Goal: Information Seeking & Learning: Learn about a topic

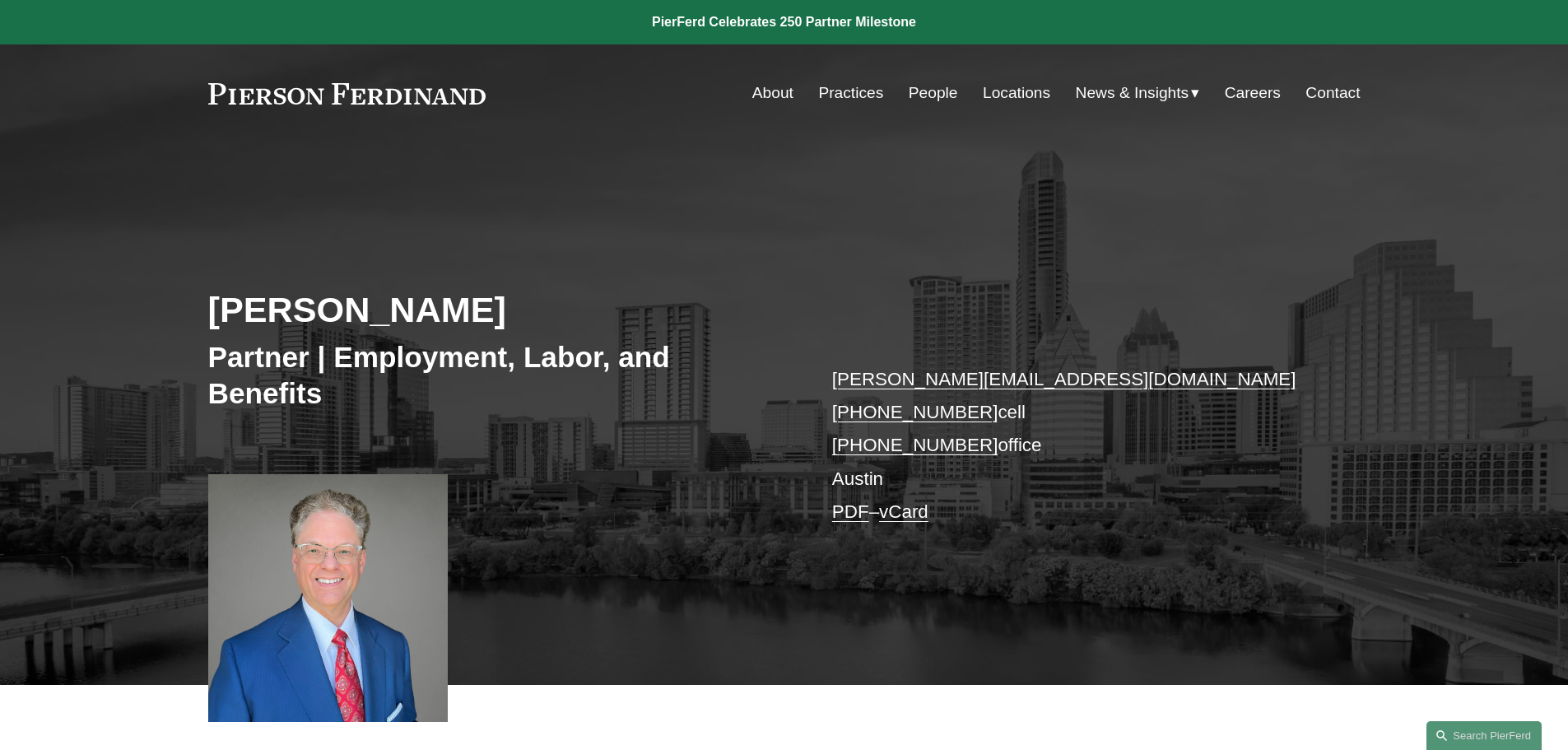
click at [923, 85] on link "People" at bounding box center [933, 92] width 49 height 31
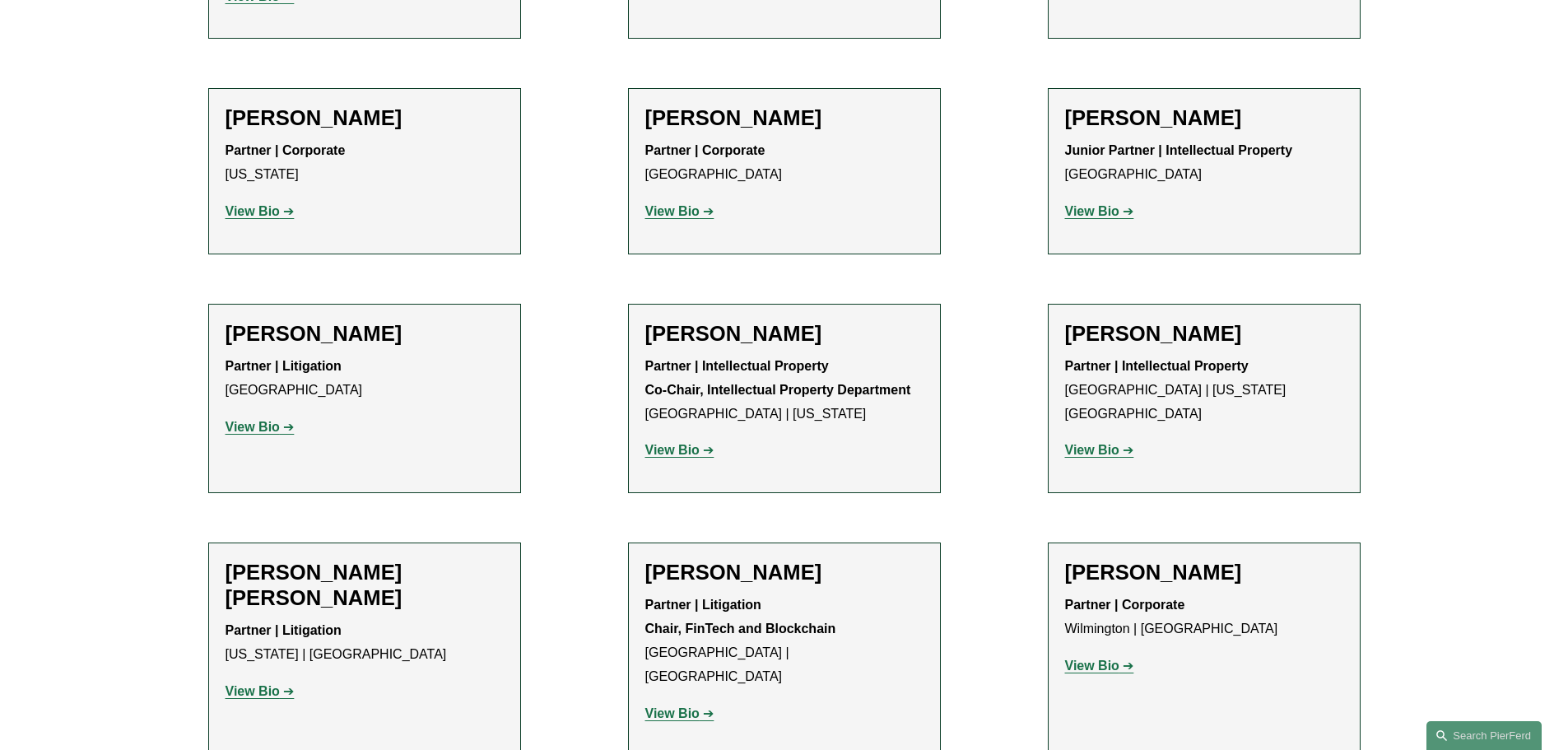
scroll to position [10622, 0]
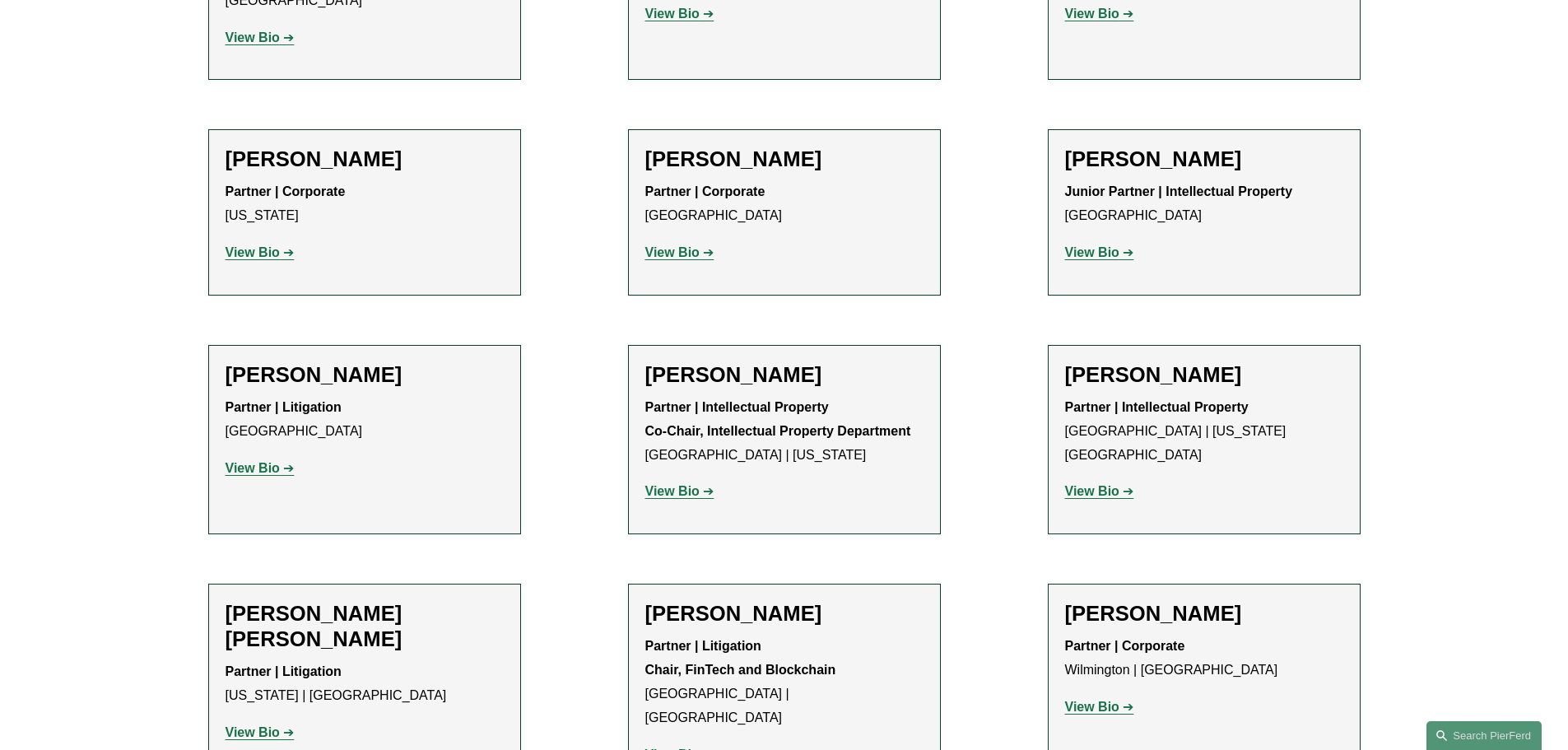
scroll to position [10210, 0]
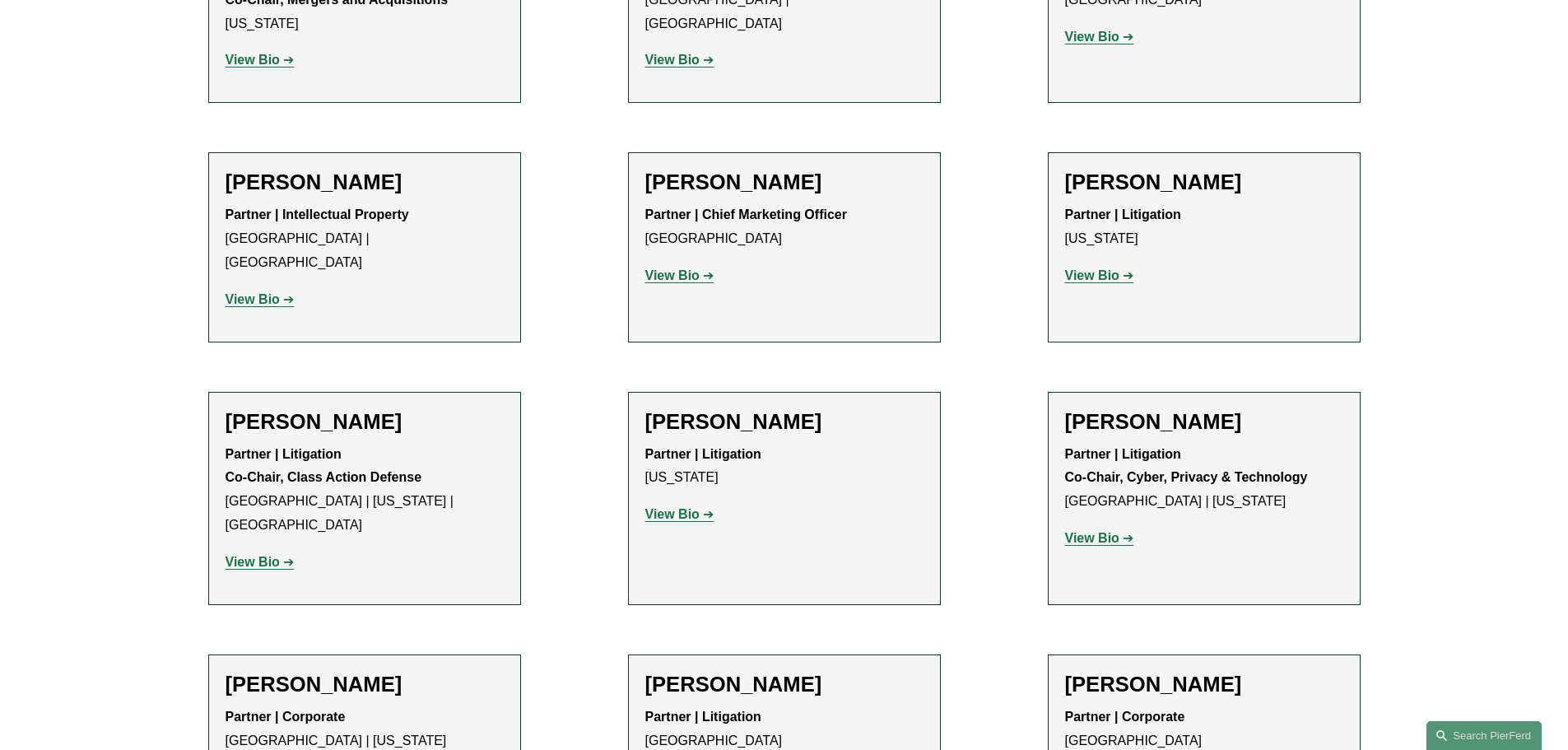
scroll to position [14161, 0]
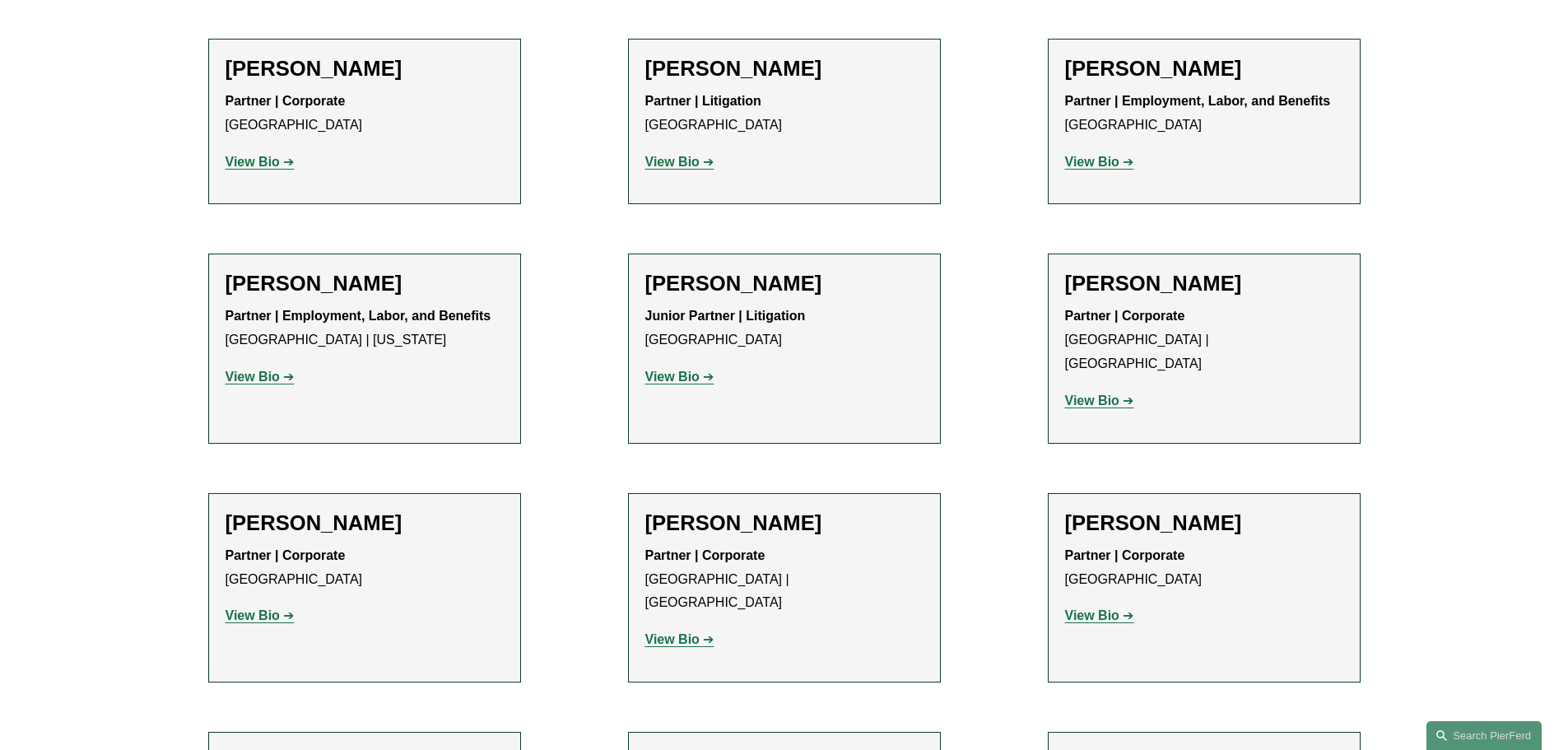
scroll to position [8728, 0]
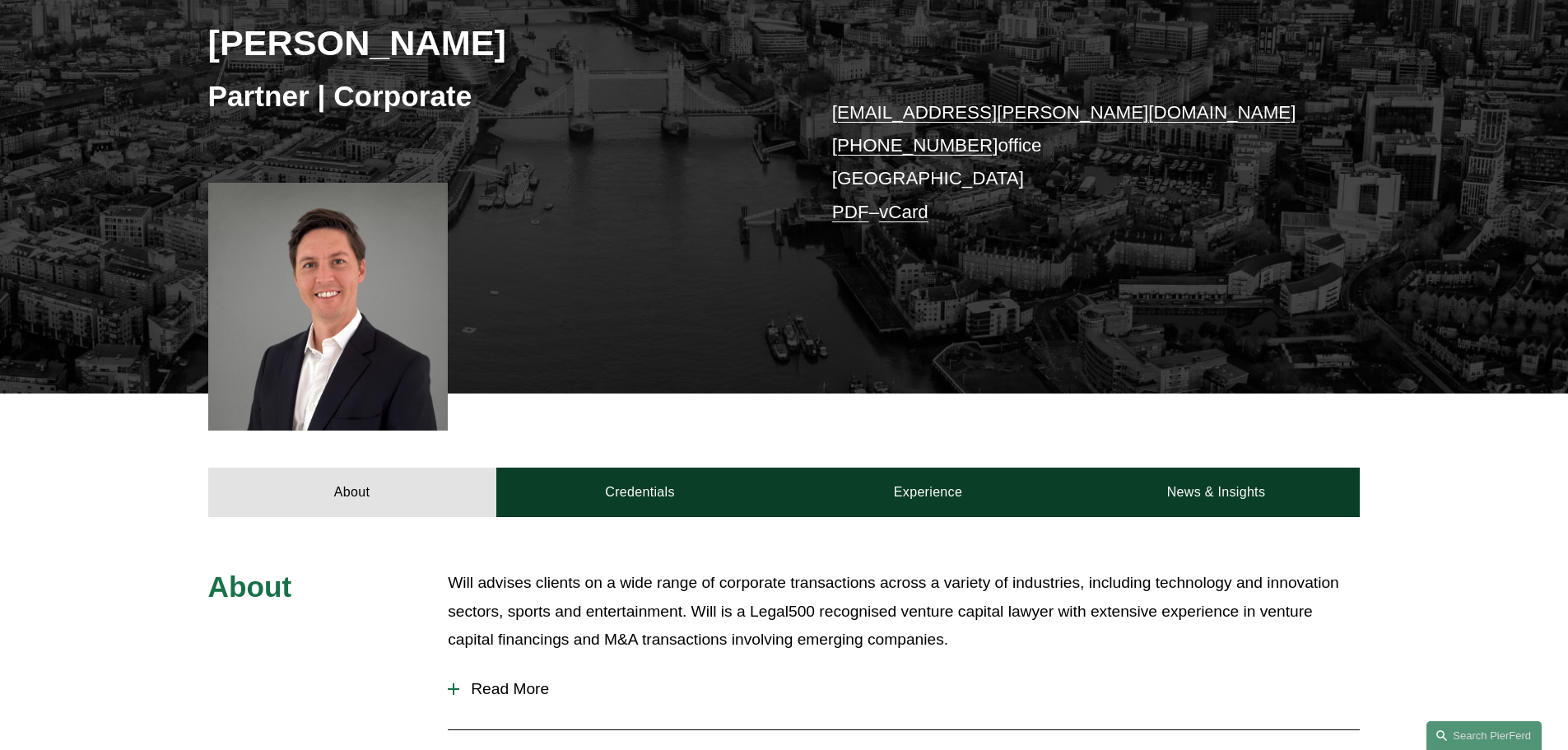
scroll to position [329, 0]
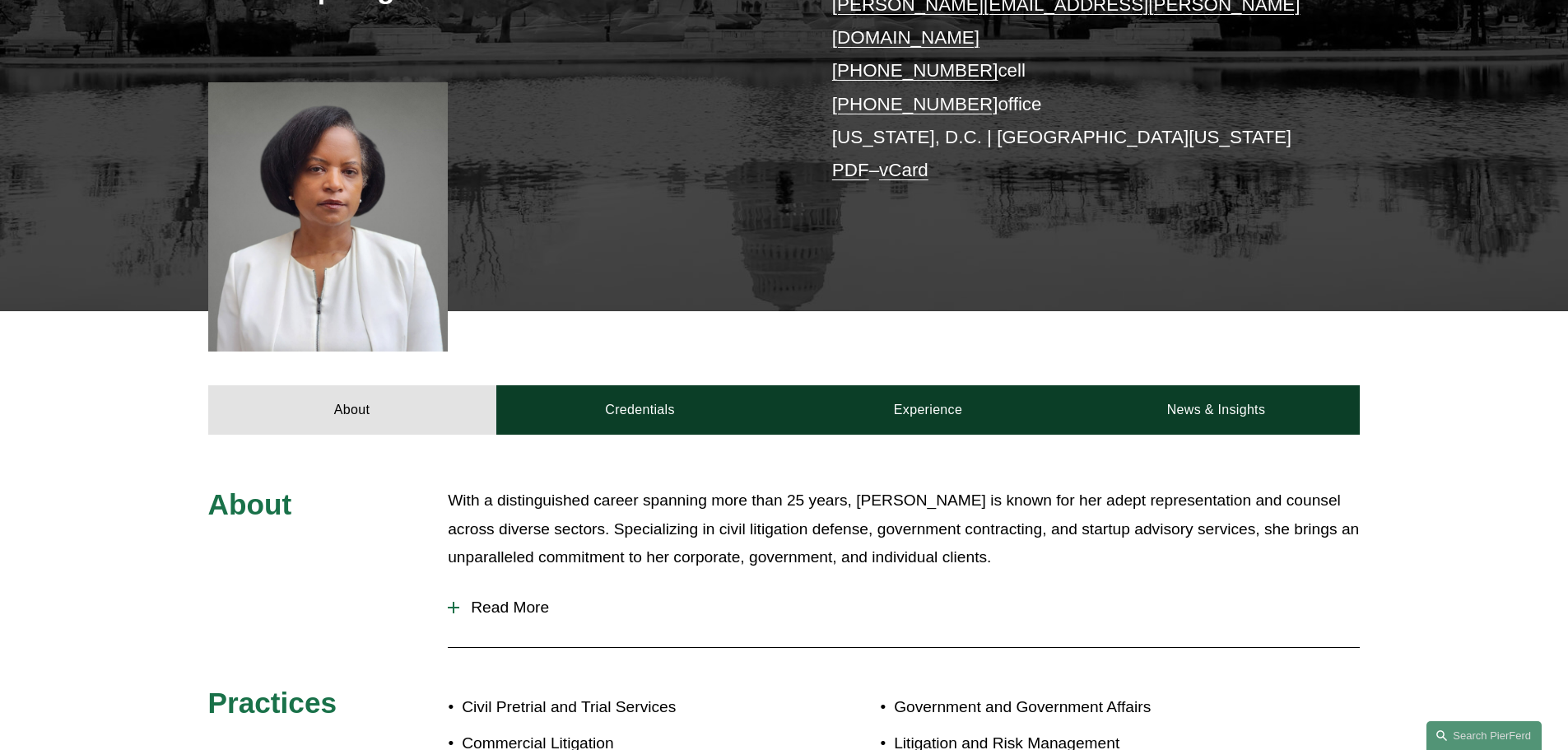
scroll to position [468, 0]
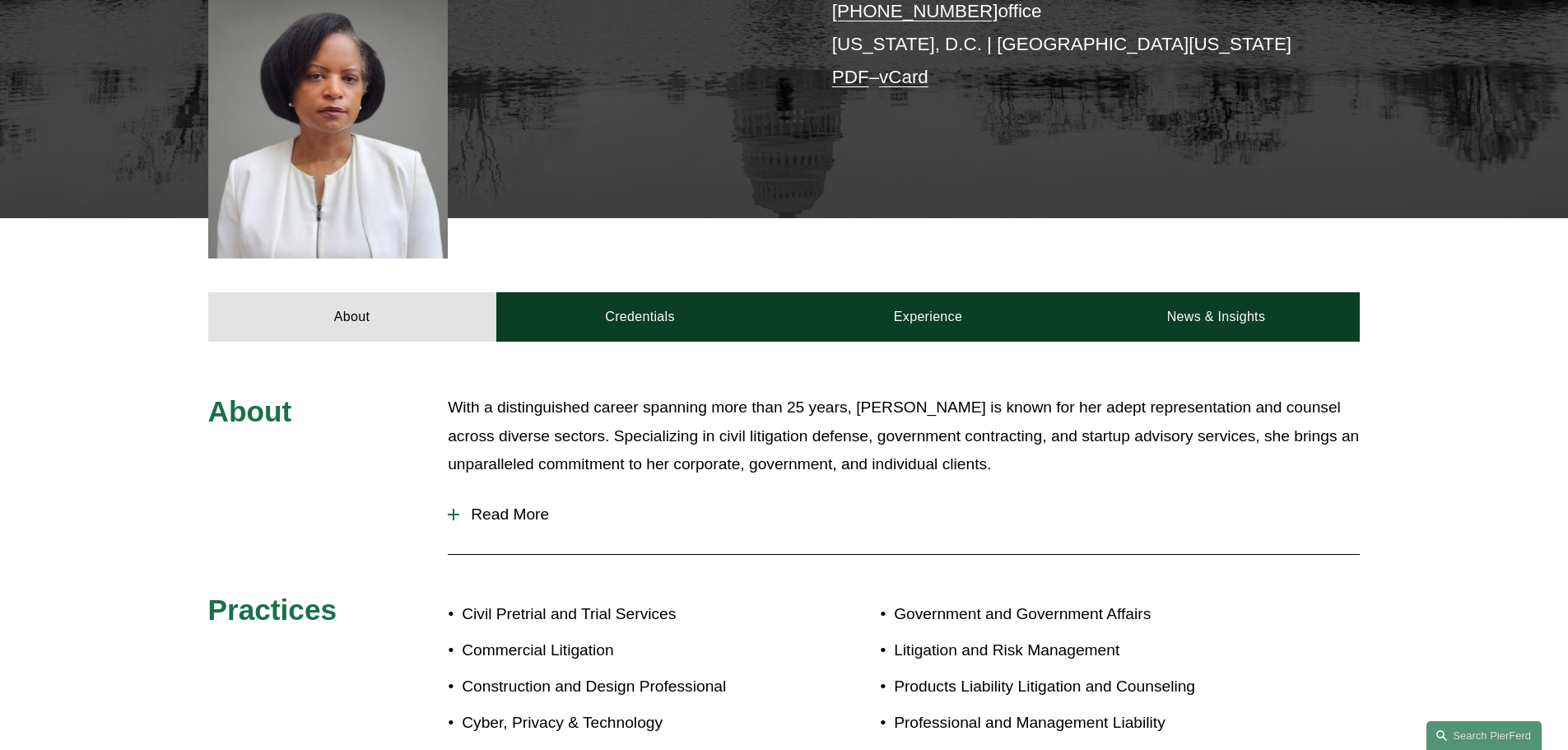
click at [452, 509] on div at bounding box center [453, 515] width 12 height 12
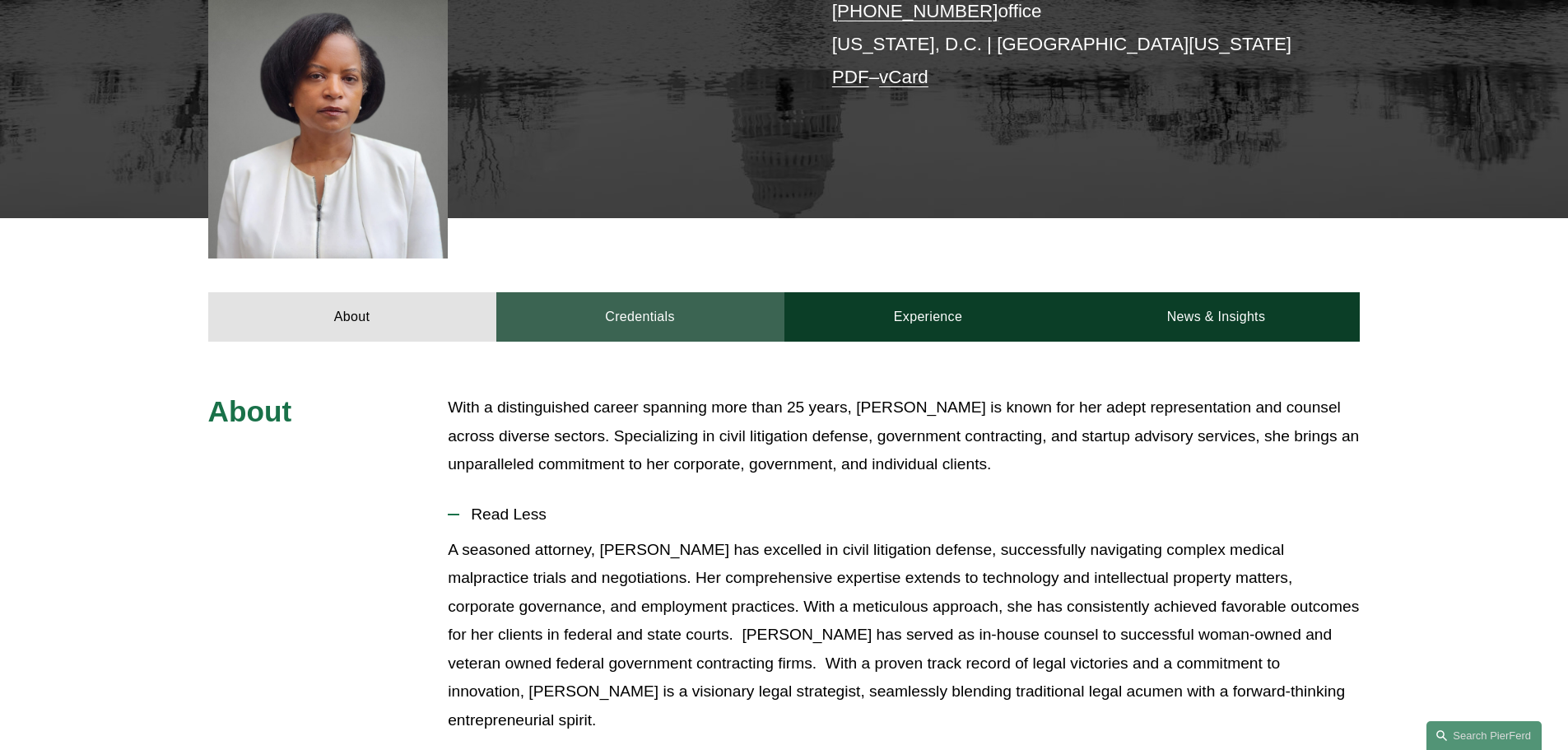
click at [641, 294] on link "Credentials" at bounding box center [640, 317] width 288 height 49
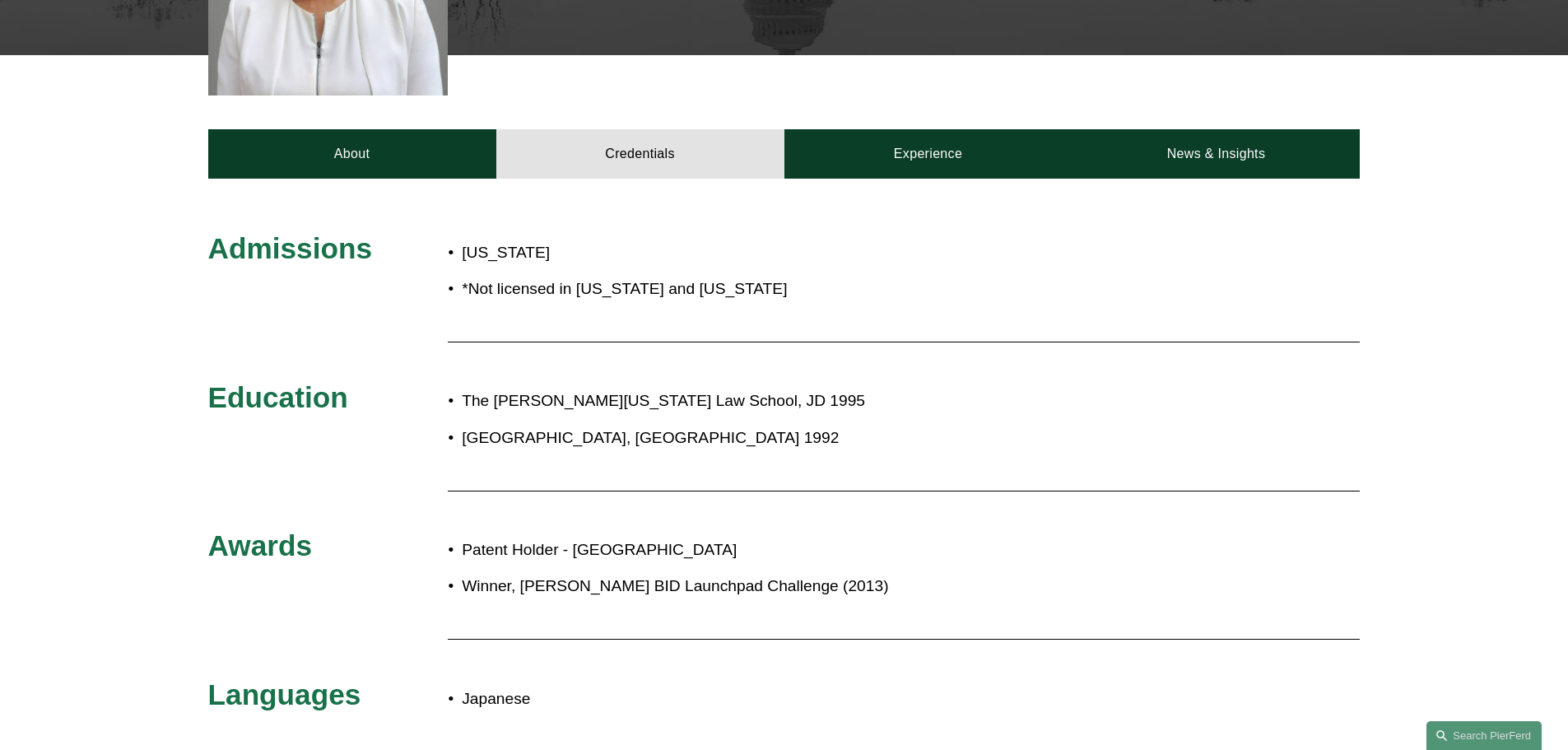
scroll to position [633, 0]
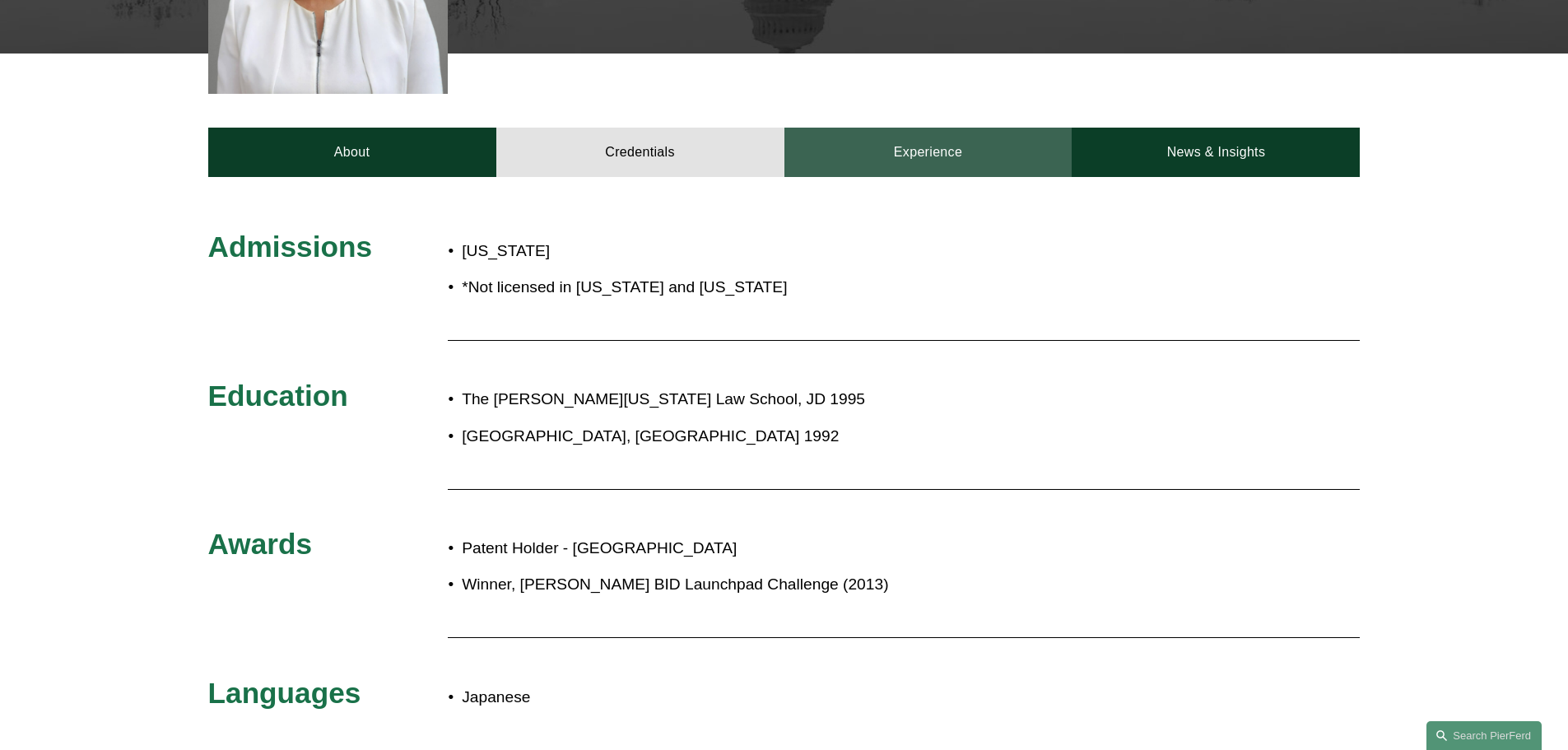
click at [921, 132] on link "Experience" at bounding box center [928, 152] width 288 height 49
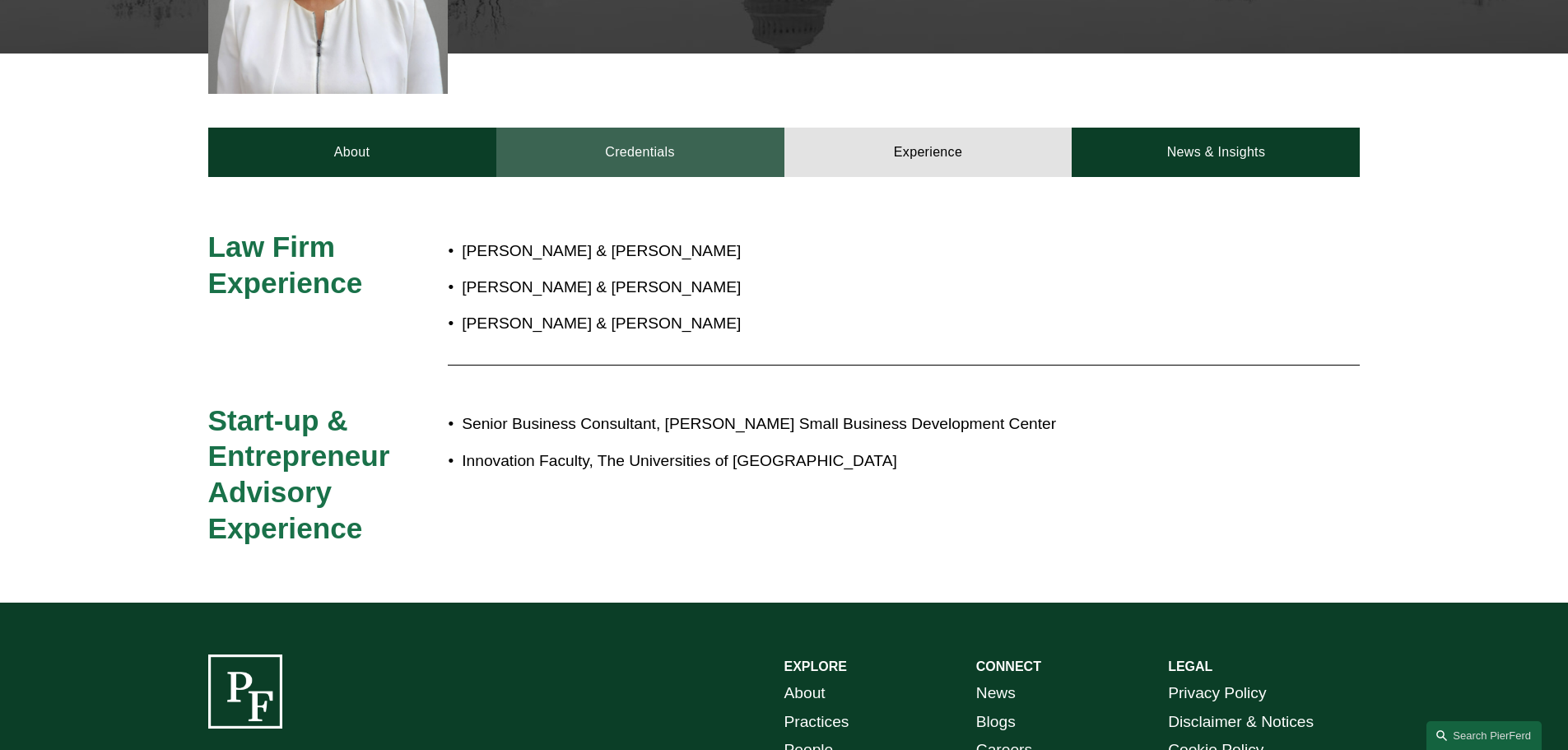
click at [649, 135] on link "Credentials" at bounding box center [640, 152] width 288 height 49
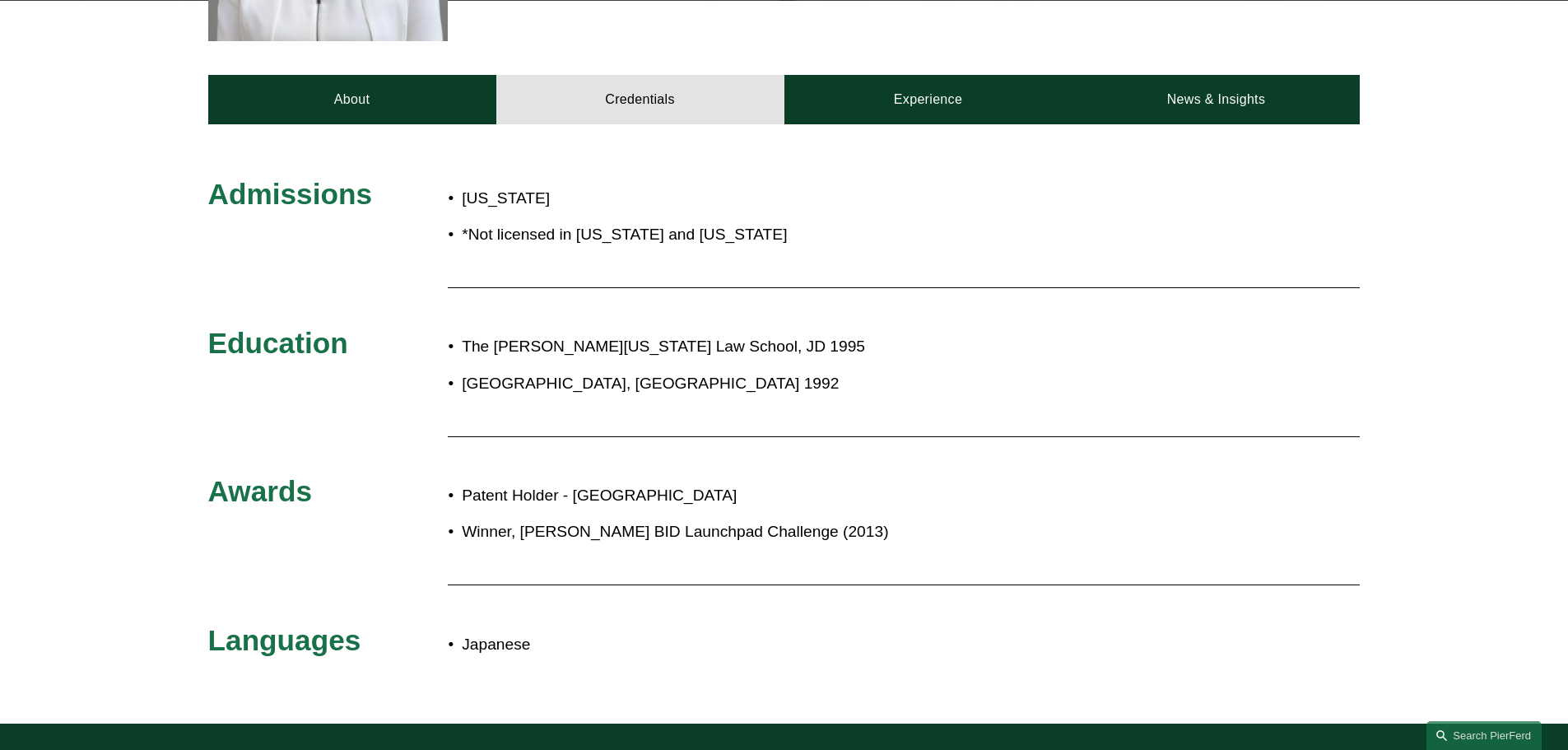
scroll to position [715, 0]
